Goal: Find specific fact: Find specific fact

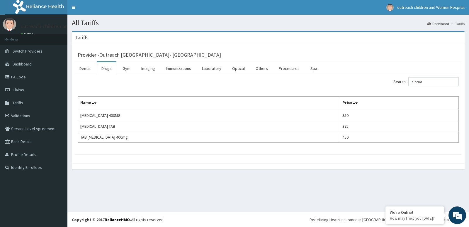
click at [429, 81] on input "albend" at bounding box center [433, 81] width 50 height 9
type input "a"
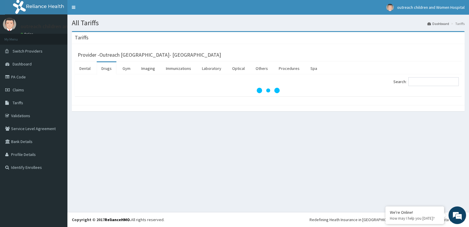
click at [428, 81] on input "Search:" at bounding box center [433, 81] width 50 height 9
type input "DIAZE"
click at [105, 68] on link "Drugs" at bounding box center [107, 68] width 20 height 12
click at [437, 81] on input "Search:" at bounding box center [433, 81] width 50 height 9
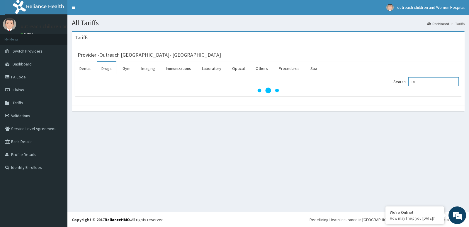
type input "D"
type input "ARTEME"
click at [42, 105] on link "Tariffs" at bounding box center [33, 102] width 67 height 13
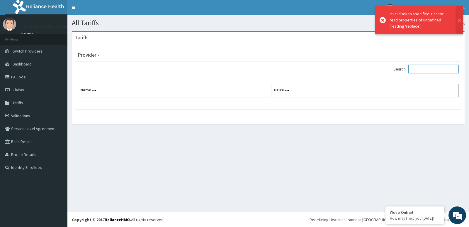
click at [422, 68] on input "Search:" at bounding box center [433, 68] width 50 height 9
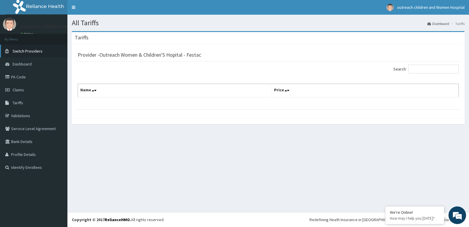
click at [38, 54] on link "Switch Providers" at bounding box center [33, 51] width 67 height 13
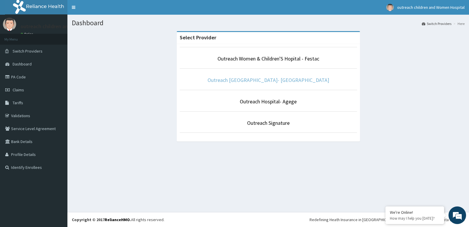
click at [234, 81] on link "Outreach [GEOGRAPHIC_DATA]- [GEOGRAPHIC_DATA]" at bounding box center [269, 80] width 122 height 7
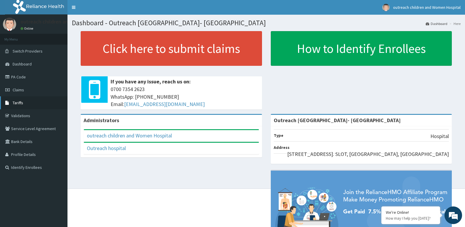
click at [27, 104] on link "Tariffs" at bounding box center [33, 102] width 67 height 13
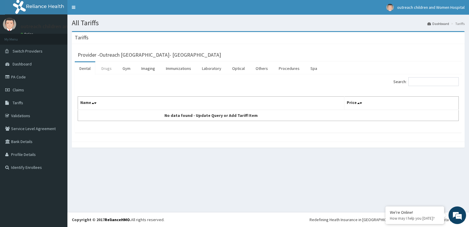
click at [111, 67] on link "Drugs" at bounding box center [107, 68] width 20 height 12
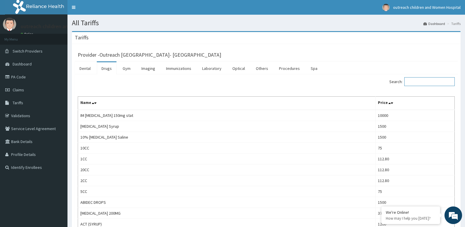
click at [429, 82] on input "Search:" at bounding box center [429, 81] width 50 height 9
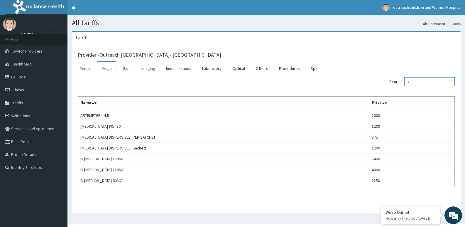
type input "A"
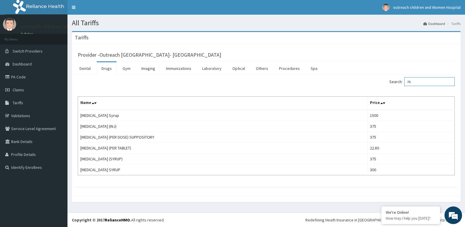
type input "P"
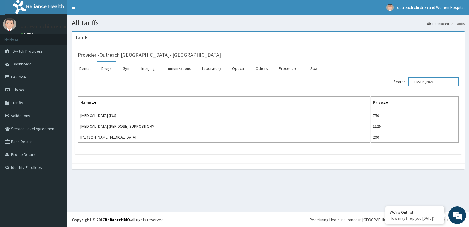
drag, startPoint x: 429, startPoint y: 81, endPoint x: 426, endPoint y: 83, distance: 3.4
click at [428, 82] on input "[PERSON_NAME]" at bounding box center [433, 81] width 50 height 9
type input "D"
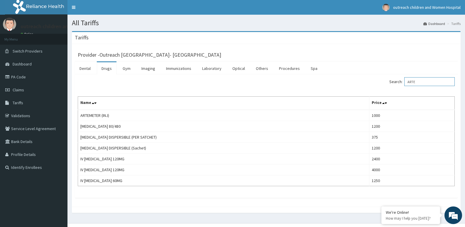
type input "ARTE"
